Goal: Entertainment & Leisure: Consume media (video, audio)

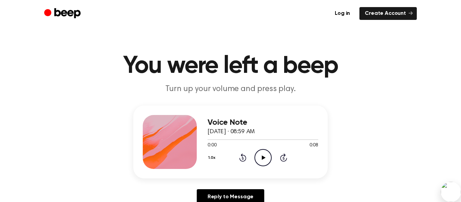
click at [263, 154] on icon "Play Audio" at bounding box center [263, 157] width 17 height 17
click at [353, 13] on link "Log in" at bounding box center [343, 13] width 26 height 13
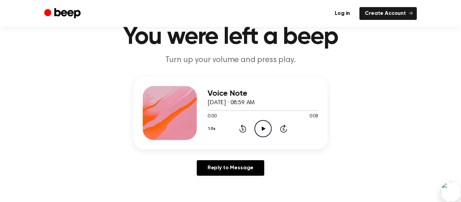
scroll to position [27, 0]
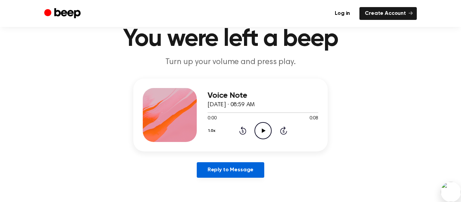
click at [221, 177] on link "Reply to Message" at bounding box center [231, 170] width 68 height 16
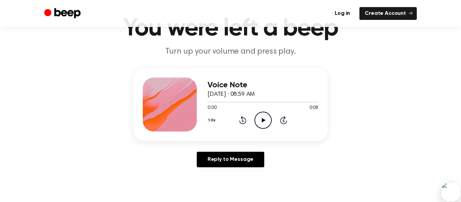
scroll to position [37, 0]
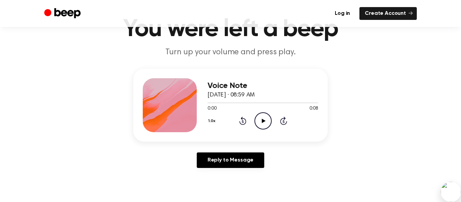
click at [266, 120] on icon "Play Audio" at bounding box center [263, 120] width 17 height 17
click at [50, 24] on div "Log in Create Account" at bounding box center [230, 13] width 373 height 27
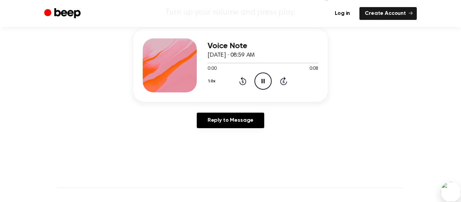
scroll to position [0, 0]
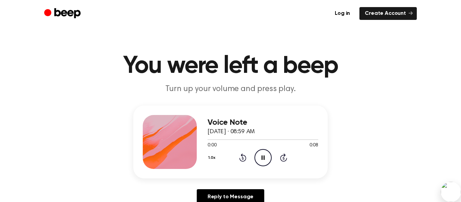
click at [367, 142] on div "Voice Note [DATE] · 08:59 AM 0:00 0:08 Your browser does not support the [objec…" at bounding box center [230, 158] width 445 height 105
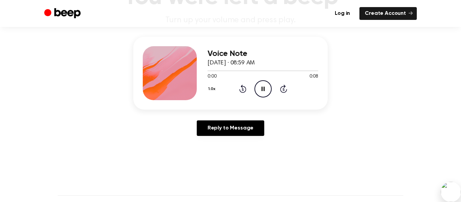
scroll to position [73, 0]
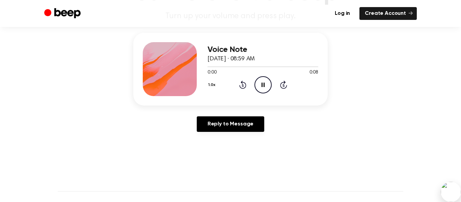
click at [267, 82] on icon "Pause Audio" at bounding box center [263, 84] width 17 height 17
click at [267, 82] on icon "Play Audio" at bounding box center [263, 84] width 17 height 17
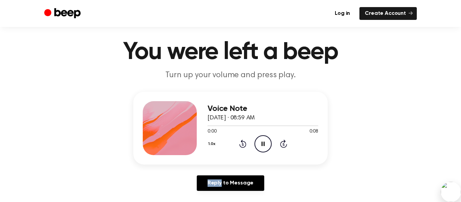
scroll to position [0, 0]
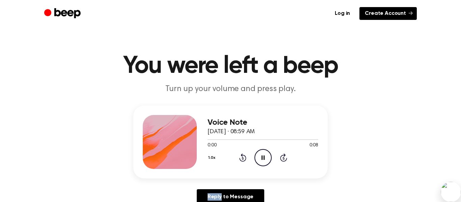
click at [395, 12] on link "Create Account" at bounding box center [388, 13] width 57 height 13
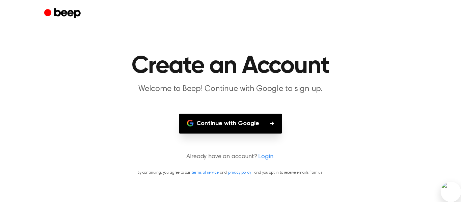
click at [202, 127] on button "Continue with Google" at bounding box center [230, 124] width 103 height 20
click at [269, 120] on button "Continue with Google" at bounding box center [230, 124] width 103 height 20
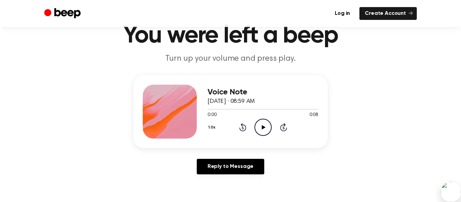
scroll to position [31, 0]
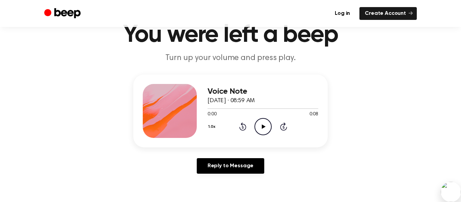
click at [262, 133] on icon "Play Audio" at bounding box center [263, 126] width 17 height 17
click at [165, 115] on div at bounding box center [170, 111] width 54 height 54
click at [150, 113] on div at bounding box center [170, 111] width 54 height 54
click at [162, 119] on div at bounding box center [170, 111] width 54 height 54
click at [162, 120] on div at bounding box center [170, 111] width 54 height 54
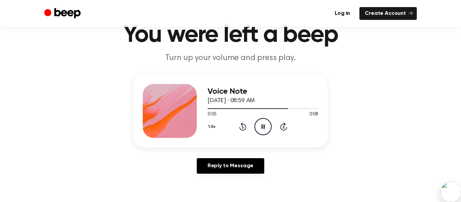
click at [157, 118] on div at bounding box center [170, 111] width 54 height 54
click at [58, 7] on icon "Beep" at bounding box center [63, 13] width 38 height 13
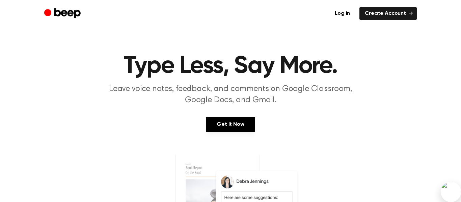
click at [60, 9] on icon "Beep" at bounding box center [63, 13] width 38 height 13
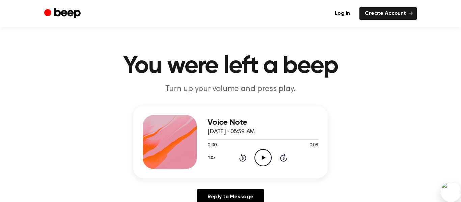
scroll to position [31, 0]
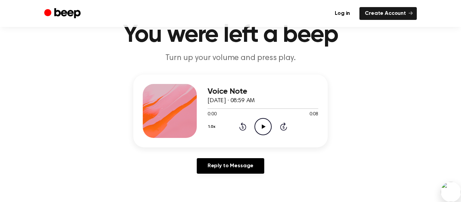
click at [261, 124] on icon "Play Audio" at bounding box center [263, 126] width 17 height 17
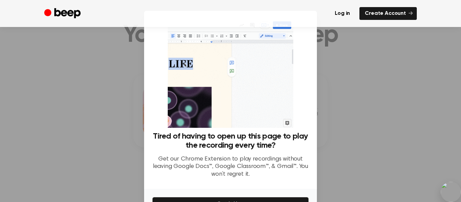
click at [345, 67] on div at bounding box center [230, 101] width 461 height 202
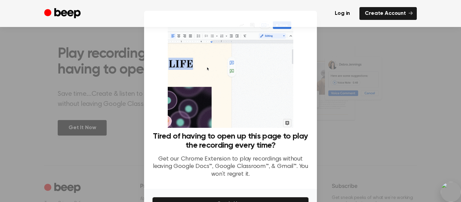
scroll to position [42, 0]
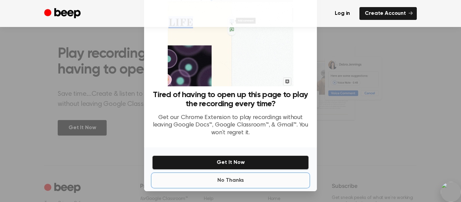
click at [220, 183] on button "No Thanks" at bounding box center [230, 181] width 157 height 14
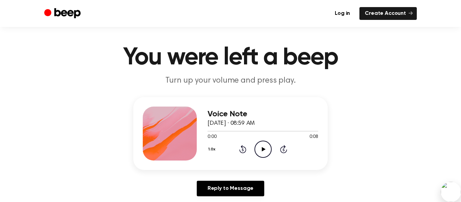
scroll to position [54, 0]
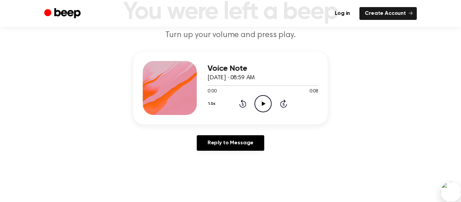
click at [264, 102] on icon "Play Audio" at bounding box center [263, 103] width 17 height 17
click at [261, 106] on icon "Pause Audio" at bounding box center [263, 103] width 17 height 17
click at [264, 95] on div "0:00 0:08" at bounding box center [263, 91] width 111 height 7
click at [259, 107] on icon "Play Audio" at bounding box center [263, 103] width 17 height 17
click at [260, 101] on icon "Pause Audio" at bounding box center [263, 103] width 17 height 17
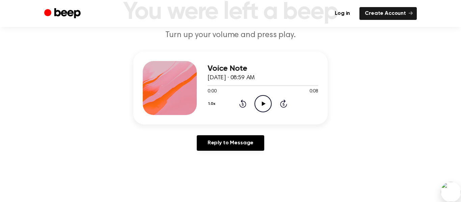
click at [256, 102] on icon "Play Audio" at bounding box center [263, 103] width 17 height 17
click at [262, 100] on icon "Pause Audio" at bounding box center [263, 103] width 17 height 17
click at [257, 102] on icon "Play Audio" at bounding box center [263, 103] width 17 height 17
click at [240, 102] on icon "Rewind 5 seconds" at bounding box center [242, 103] width 7 height 9
click at [243, 104] on icon at bounding box center [243, 104] width 2 height 3
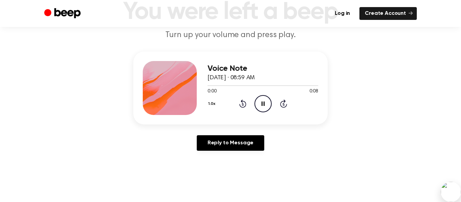
click at [243, 104] on icon at bounding box center [243, 104] width 2 height 3
click at [242, 103] on icon "Rewind 5 seconds" at bounding box center [242, 103] width 7 height 9
click at [242, 105] on icon "Rewind 5 seconds" at bounding box center [242, 103] width 7 height 9
click at [243, 105] on icon at bounding box center [243, 104] width 2 height 3
click at [242, 104] on icon "Rewind 5 seconds" at bounding box center [242, 103] width 7 height 9
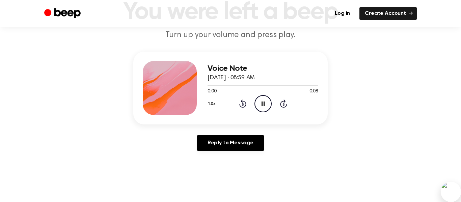
click at [243, 104] on icon at bounding box center [243, 104] width 2 height 3
click at [286, 100] on icon "Skip 5 seconds" at bounding box center [283, 103] width 7 height 9
click at [283, 104] on icon "Skip 5 seconds" at bounding box center [283, 103] width 7 height 9
click at [284, 104] on icon at bounding box center [284, 104] width 2 height 3
click at [281, 105] on icon "Skip 5 seconds" at bounding box center [283, 103] width 7 height 9
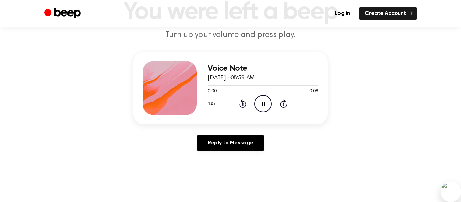
click at [281, 105] on icon at bounding box center [283, 104] width 7 height 8
click at [284, 104] on icon at bounding box center [284, 104] width 2 height 3
click at [281, 106] on icon at bounding box center [283, 104] width 7 height 8
click at [243, 104] on icon at bounding box center [243, 104] width 2 height 3
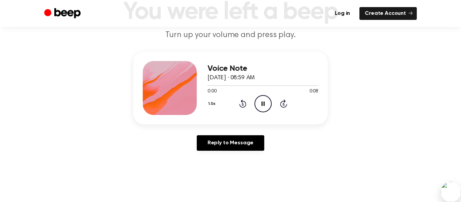
click at [260, 106] on icon "Pause Audio" at bounding box center [263, 103] width 17 height 17
click at [261, 102] on icon "Play Audio" at bounding box center [263, 103] width 17 height 17
click at [260, 105] on icon "Pause Audio" at bounding box center [263, 103] width 17 height 17
click at [264, 102] on icon "Play Audio" at bounding box center [263, 103] width 17 height 17
click at [283, 102] on icon "Skip 5 seconds" at bounding box center [283, 103] width 7 height 9
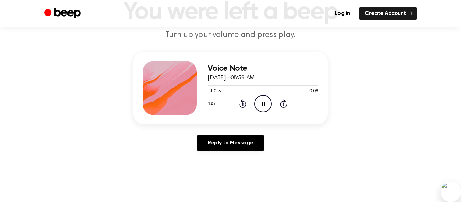
click at [284, 104] on icon at bounding box center [284, 104] width 2 height 3
click at [283, 104] on icon "Skip 5 seconds" at bounding box center [283, 103] width 7 height 9
click at [282, 103] on icon "Skip 5 seconds" at bounding box center [283, 103] width 7 height 9
click at [282, 104] on icon "Skip 5 seconds" at bounding box center [283, 103] width 7 height 9
click at [284, 104] on icon at bounding box center [284, 104] width 2 height 3
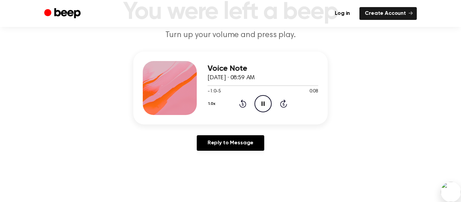
click at [284, 104] on icon at bounding box center [284, 104] width 2 height 3
click at [281, 106] on icon at bounding box center [283, 104] width 7 height 8
click at [283, 104] on icon at bounding box center [284, 104] width 2 height 3
click at [282, 104] on icon "Skip 5 seconds" at bounding box center [283, 103] width 7 height 9
click at [281, 104] on icon "Skip 5 seconds" at bounding box center [283, 103] width 7 height 9
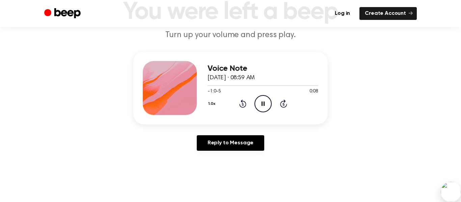
click at [281, 103] on icon at bounding box center [283, 104] width 7 height 8
click at [280, 103] on icon "Skip 5 seconds" at bounding box center [283, 103] width 7 height 9
click at [274, 103] on div "1.0x Rewind 5 seconds Pause Audio Skip 5 seconds" at bounding box center [263, 103] width 111 height 17
click at [282, 103] on icon "Skip 5 seconds" at bounding box center [283, 103] width 7 height 9
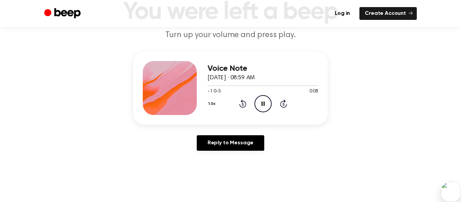
click at [243, 104] on icon at bounding box center [243, 104] width 2 height 3
click at [244, 102] on icon "Rewind 5 seconds" at bounding box center [242, 103] width 7 height 9
click at [243, 104] on icon at bounding box center [243, 104] width 2 height 3
click at [244, 103] on icon "Rewind 5 seconds" at bounding box center [242, 103] width 7 height 9
click at [243, 104] on icon at bounding box center [243, 104] width 2 height 3
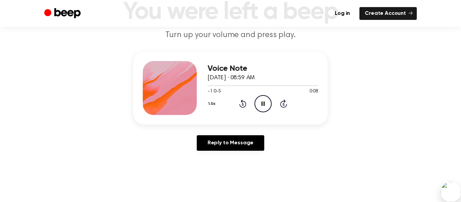
click at [243, 104] on icon at bounding box center [243, 104] width 2 height 3
click at [284, 104] on icon at bounding box center [284, 104] width 2 height 3
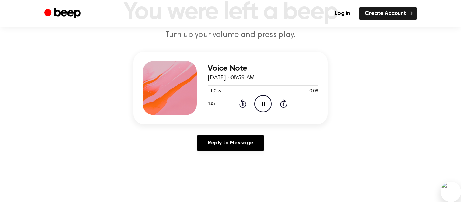
click at [283, 104] on icon at bounding box center [284, 104] width 2 height 3
click at [282, 104] on icon "Skip 5 seconds" at bounding box center [283, 103] width 7 height 9
click at [284, 104] on icon at bounding box center [284, 104] width 2 height 3
click at [282, 103] on icon "Skip 5 seconds" at bounding box center [283, 103] width 7 height 9
click at [284, 104] on icon at bounding box center [284, 104] width 2 height 3
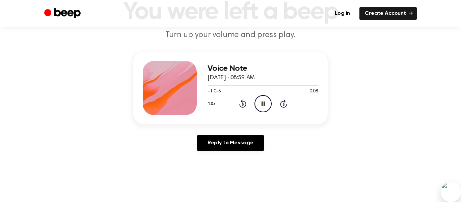
click at [284, 104] on icon at bounding box center [284, 104] width 2 height 3
click at [282, 103] on icon "Skip 5 seconds" at bounding box center [283, 103] width 7 height 9
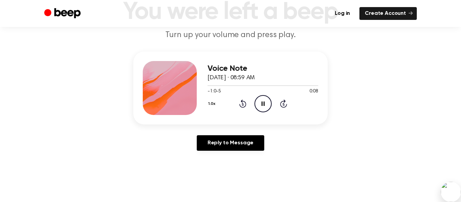
click at [281, 103] on icon at bounding box center [283, 104] width 7 height 8
click at [282, 104] on icon "Skip 5 seconds" at bounding box center [283, 103] width 7 height 9
click at [281, 103] on icon at bounding box center [283, 104] width 7 height 8
click at [281, 104] on icon at bounding box center [283, 104] width 7 height 8
click at [283, 102] on icon at bounding box center [283, 104] width 7 height 8
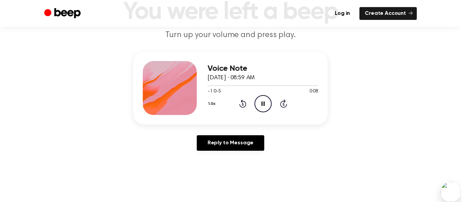
click at [284, 104] on icon at bounding box center [284, 104] width 2 height 3
click at [283, 102] on icon at bounding box center [283, 104] width 7 height 8
click at [284, 104] on icon at bounding box center [284, 104] width 2 height 3
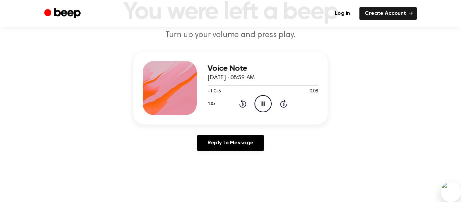
click at [284, 104] on icon at bounding box center [284, 104] width 2 height 3
click at [282, 104] on icon "Skip 5 seconds" at bounding box center [283, 103] width 7 height 9
click at [282, 103] on icon "Skip 5 seconds" at bounding box center [283, 103] width 7 height 9
click at [283, 104] on icon at bounding box center [284, 104] width 2 height 3
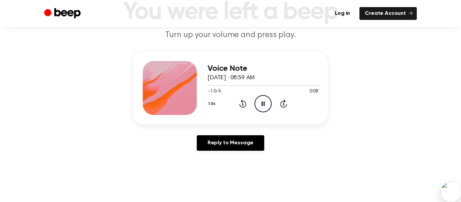
click at [284, 104] on icon at bounding box center [284, 104] width 2 height 3
click at [284, 104] on icon "Skip 5 seconds" at bounding box center [283, 103] width 7 height 9
click at [283, 103] on icon at bounding box center [284, 104] width 2 height 3
click at [283, 104] on icon at bounding box center [284, 104] width 2 height 3
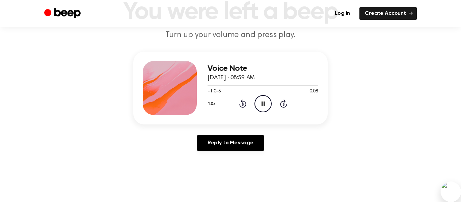
click at [281, 100] on icon "Skip 5 seconds" at bounding box center [283, 103] width 7 height 9
click at [284, 104] on icon at bounding box center [284, 104] width 2 height 3
click at [283, 100] on icon "Skip 5 seconds" at bounding box center [283, 103] width 7 height 9
click at [284, 104] on icon at bounding box center [284, 104] width 2 height 3
click at [265, 99] on icon "Pause Audio" at bounding box center [263, 103] width 17 height 17
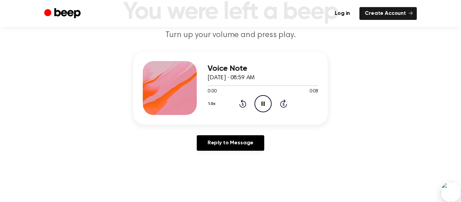
click at [260, 106] on icon "Pause Audio" at bounding box center [263, 103] width 17 height 17
click at [262, 97] on icon "Play Audio" at bounding box center [263, 103] width 17 height 17
click at [259, 100] on icon "Pause Audio" at bounding box center [263, 103] width 17 height 17
click at [259, 99] on icon "Play Audio" at bounding box center [263, 103] width 17 height 17
click at [255, 102] on circle at bounding box center [263, 104] width 17 height 17
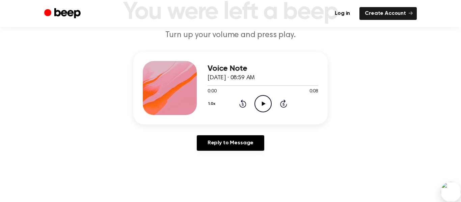
click at [258, 102] on icon "Play Audio" at bounding box center [263, 103] width 17 height 17
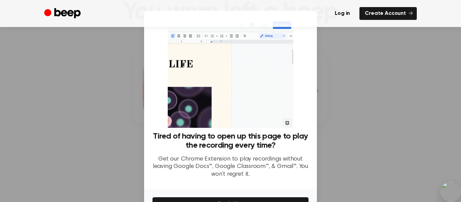
click at [261, 102] on img at bounding box center [230, 73] width 125 height 109
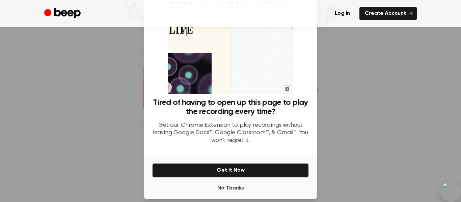
scroll to position [42, 0]
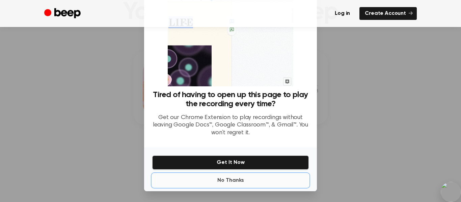
click at [266, 186] on button "No Thanks" at bounding box center [230, 181] width 157 height 14
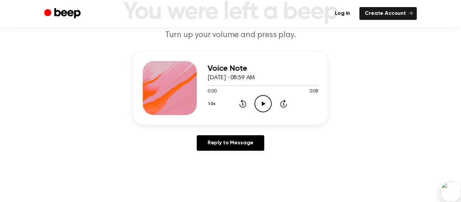
click at [162, 90] on div at bounding box center [170, 88] width 54 height 54
click at [154, 84] on div at bounding box center [170, 88] width 54 height 54
click at [264, 101] on icon "Play Audio" at bounding box center [263, 103] width 17 height 17
click at [196, 35] on p "Turn up your volume and press play." at bounding box center [230, 35] width 259 height 11
click at [262, 34] on p "Turn up your volume and press play." at bounding box center [230, 35] width 259 height 11
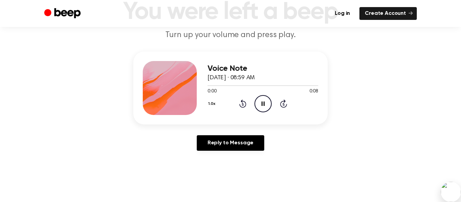
click at [273, 36] on p "Turn up your volume and press play." at bounding box center [230, 35] width 259 height 11
click at [279, 36] on p "Turn up your volume and press play." at bounding box center [230, 35] width 259 height 11
click at [282, 40] on p "Turn up your volume and press play." at bounding box center [230, 35] width 259 height 11
click at [262, 99] on icon "Pause Audio" at bounding box center [263, 103] width 17 height 17
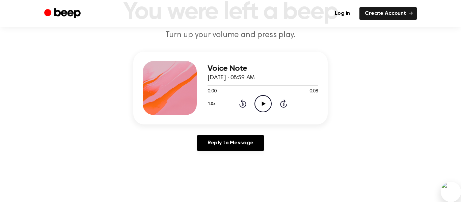
click at [255, 100] on icon "Play Audio" at bounding box center [263, 103] width 17 height 17
click at [264, 102] on icon "Pause Audio" at bounding box center [263, 103] width 17 height 17
click at [261, 101] on icon "Play Audio" at bounding box center [263, 103] width 17 height 17
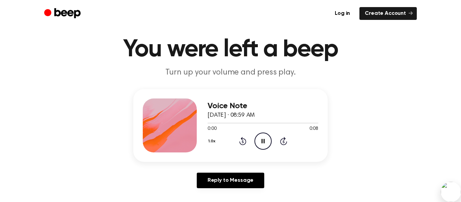
scroll to position [0, 0]
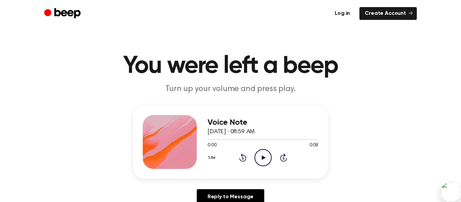
click at [345, 13] on link "Log in" at bounding box center [343, 13] width 26 height 13
click at [270, 158] on icon "Play Audio" at bounding box center [263, 157] width 17 height 17
click at [263, 150] on icon "Play Audio" at bounding box center [263, 157] width 17 height 17
click at [265, 149] on div "0:00 0:08" at bounding box center [263, 145] width 111 height 7
click at [268, 157] on icon "Pause Audio" at bounding box center [263, 157] width 17 height 17
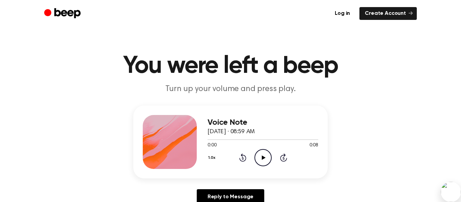
click at [264, 142] on div at bounding box center [263, 139] width 111 height 5
click at [265, 155] on icon "Play Audio" at bounding box center [263, 157] width 17 height 17
click at [262, 163] on icon "Pause Audio" at bounding box center [263, 157] width 17 height 17
click at [264, 156] on icon "Play Audio" at bounding box center [263, 157] width 17 height 17
click at [260, 157] on icon "Pause Audio" at bounding box center [263, 157] width 17 height 17
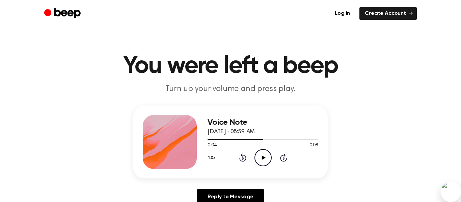
click at [255, 155] on icon "Play Audio" at bounding box center [263, 157] width 17 height 17
click at [267, 156] on icon "Pause Audio" at bounding box center [263, 157] width 17 height 17
click at [243, 158] on icon at bounding box center [243, 158] width 2 height 3
click at [285, 157] on icon "Skip 5 seconds" at bounding box center [283, 157] width 7 height 9
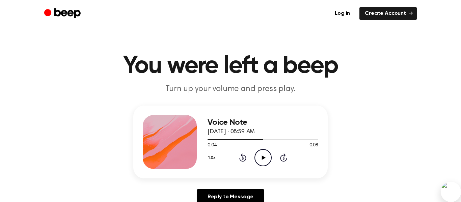
click at [284, 158] on icon at bounding box center [284, 158] width 2 height 3
click at [285, 155] on icon at bounding box center [283, 158] width 7 height 8
click at [284, 156] on icon at bounding box center [283, 158] width 7 height 8
click at [284, 158] on icon at bounding box center [284, 158] width 2 height 3
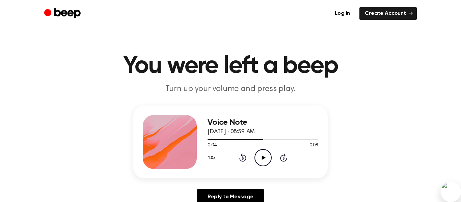
click at [285, 158] on icon "Skip 5 seconds" at bounding box center [283, 157] width 7 height 9
click at [284, 158] on icon at bounding box center [284, 158] width 2 height 3
click at [283, 159] on icon "Skip 5 seconds" at bounding box center [283, 157] width 7 height 9
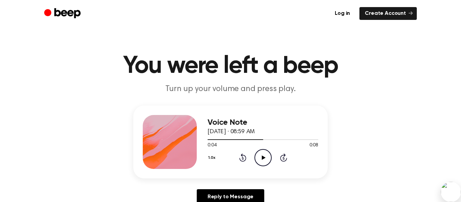
click at [282, 157] on icon "Skip 5 seconds" at bounding box center [283, 157] width 7 height 9
click at [262, 151] on icon "Play Audio" at bounding box center [263, 157] width 17 height 17
